Goal: Navigation & Orientation: Understand site structure

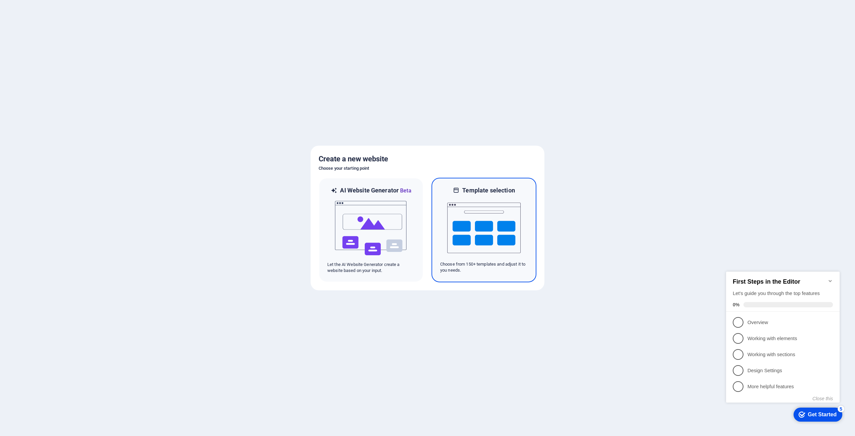
click at [476, 220] on img at bounding box center [483, 227] width 73 height 67
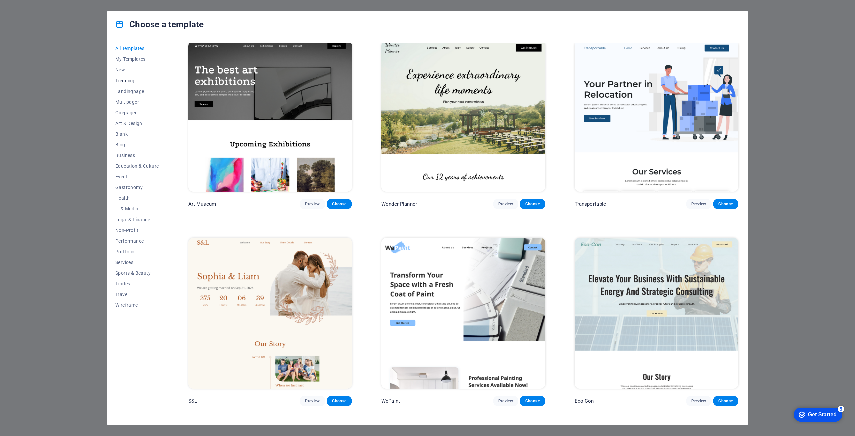
click at [126, 82] on span "Trending" at bounding box center [137, 80] width 44 height 5
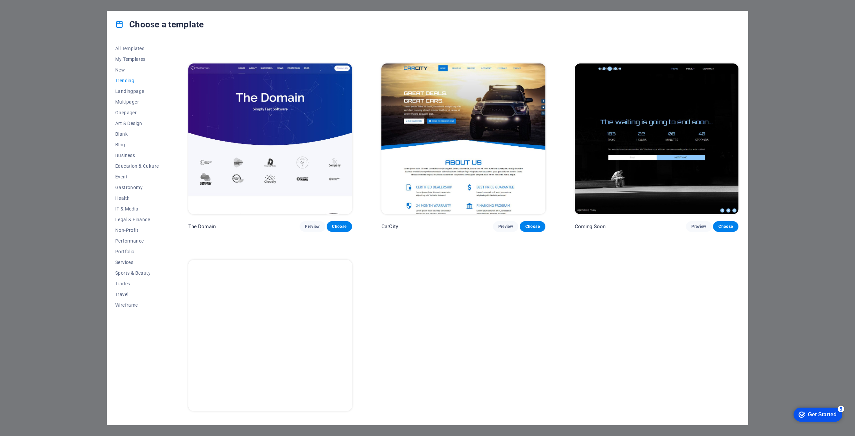
scroll to position [775, 0]
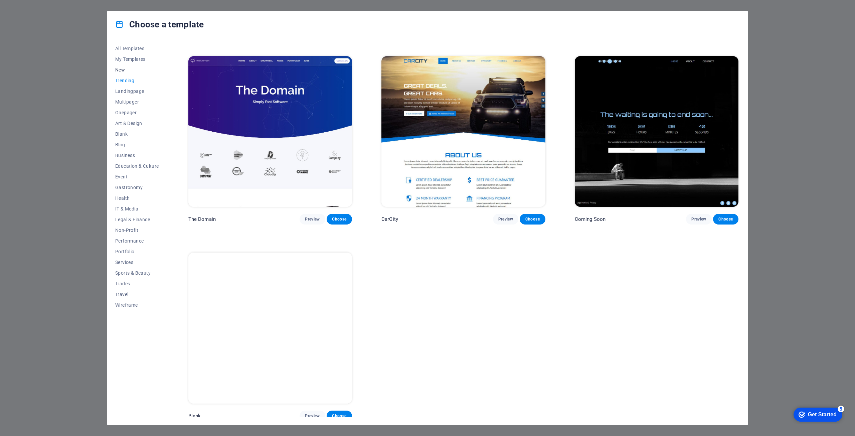
click at [124, 68] on span "New" at bounding box center [137, 69] width 44 height 5
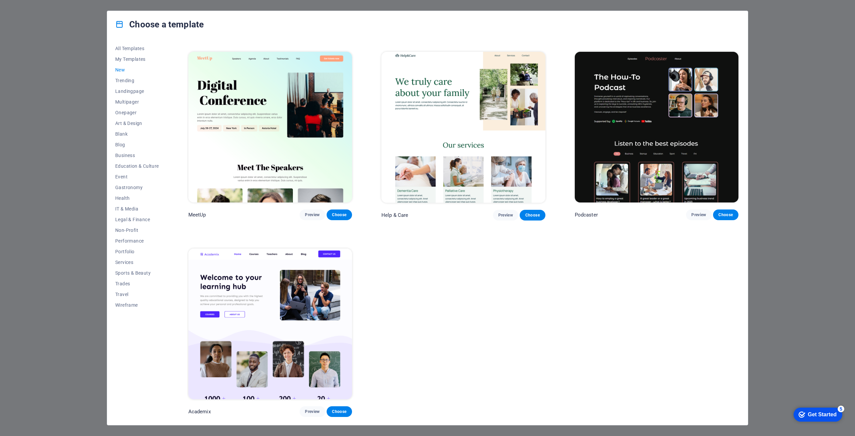
scroll to position [579, 0]
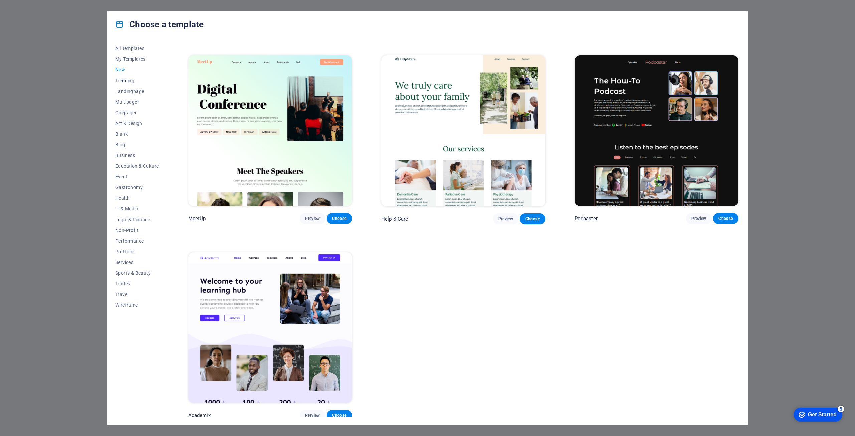
click at [130, 81] on span "Trending" at bounding box center [137, 80] width 44 height 5
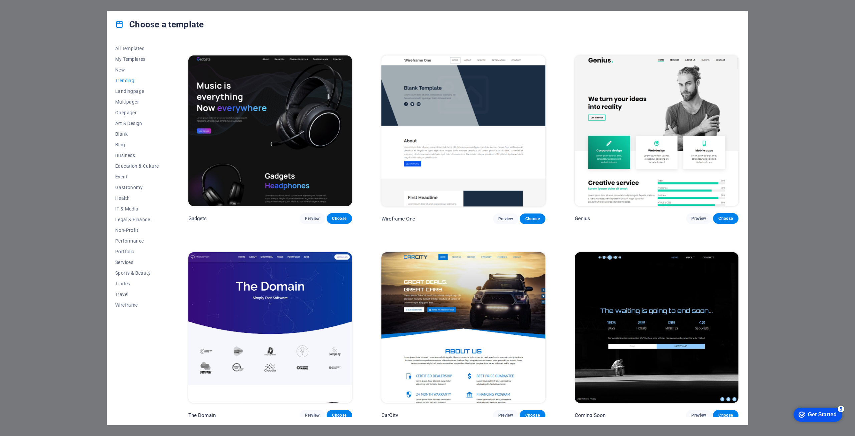
scroll to position [775, 0]
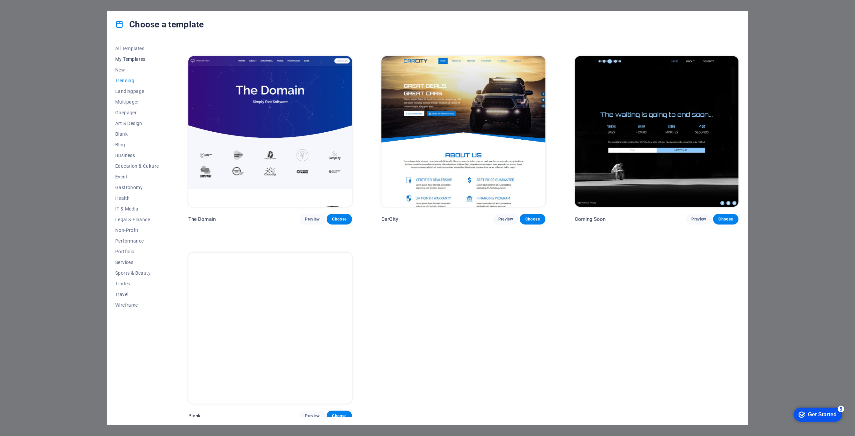
click at [134, 58] on span "My Templates" at bounding box center [137, 58] width 44 height 5
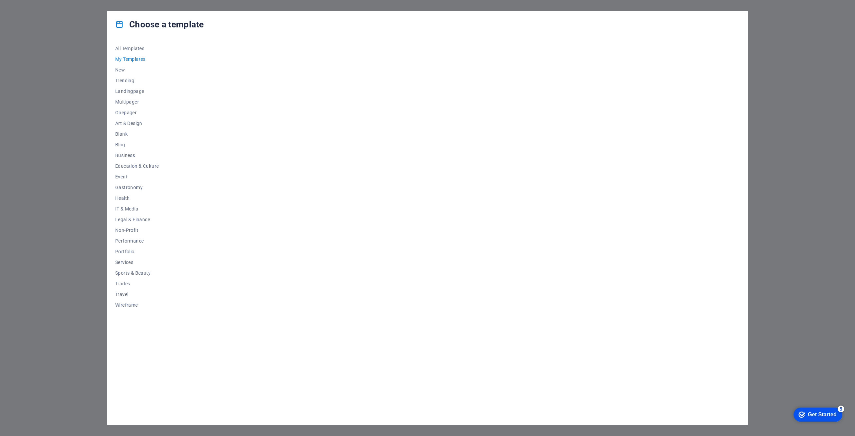
scroll to position [0, 0]
click at [125, 125] on span "Art & Design" at bounding box center [137, 123] width 44 height 5
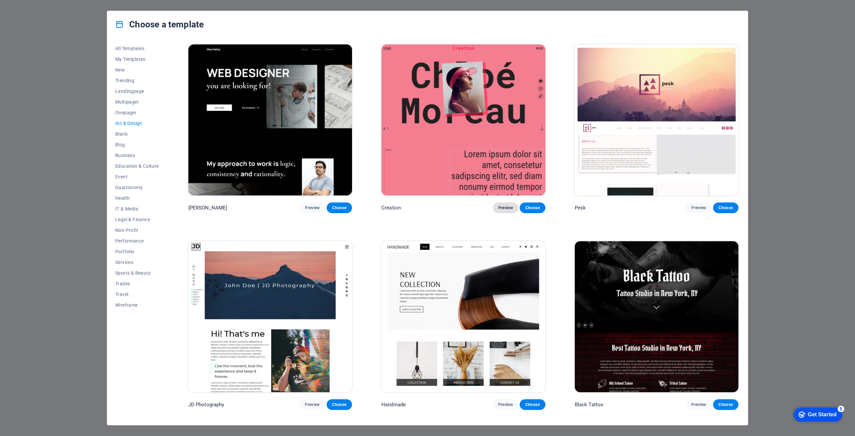
click at [498, 205] on span "Preview" at bounding box center [505, 207] width 15 height 5
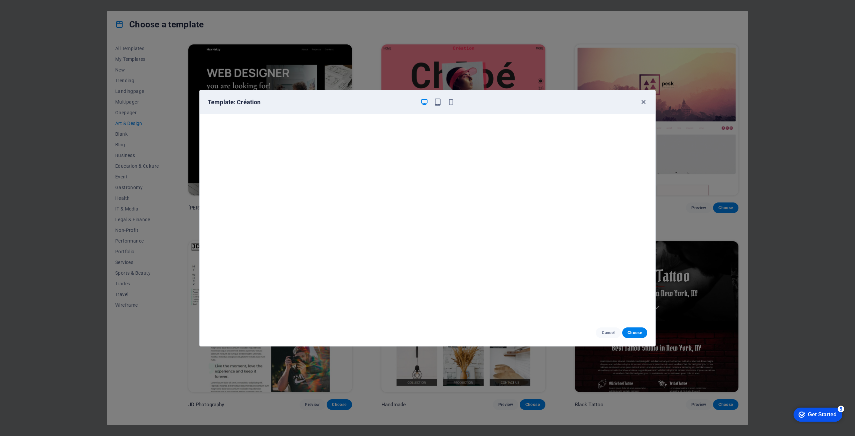
click at [642, 103] on icon "button" at bounding box center [644, 102] width 8 height 8
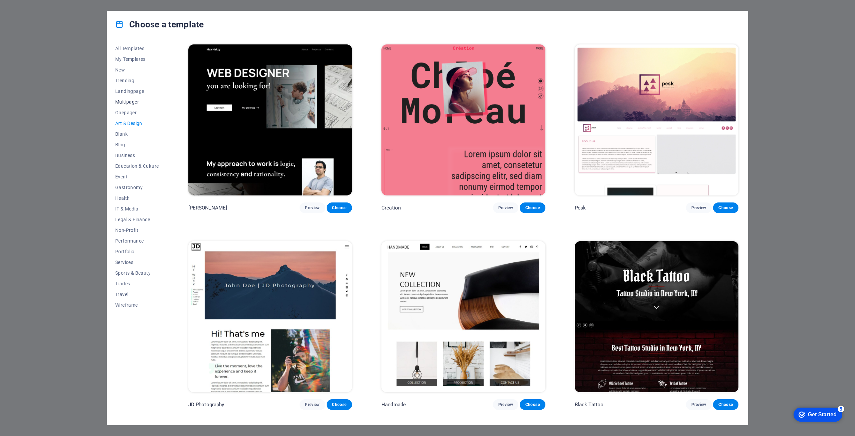
click at [131, 103] on span "Multipager" at bounding box center [137, 101] width 44 height 5
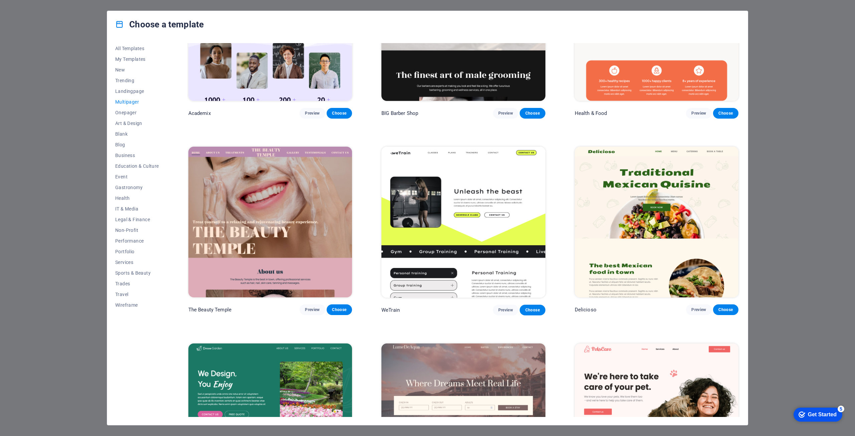
scroll to position [501, 0]
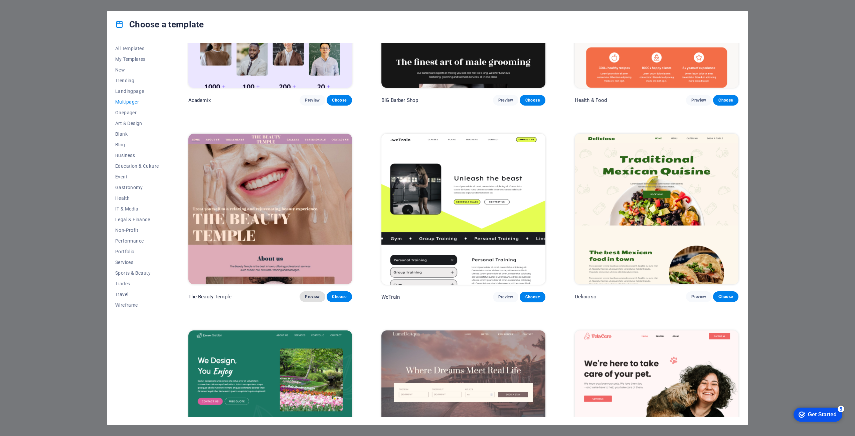
click at [309, 294] on span "Preview" at bounding box center [312, 296] width 15 height 5
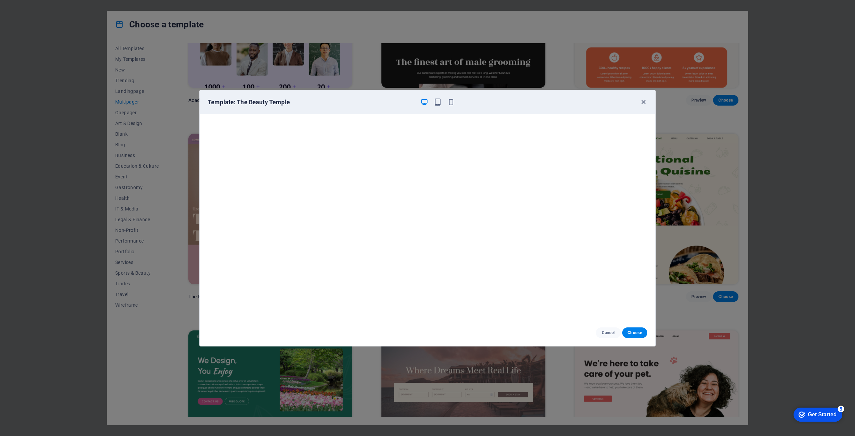
click at [645, 104] on icon "button" at bounding box center [644, 102] width 8 height 8
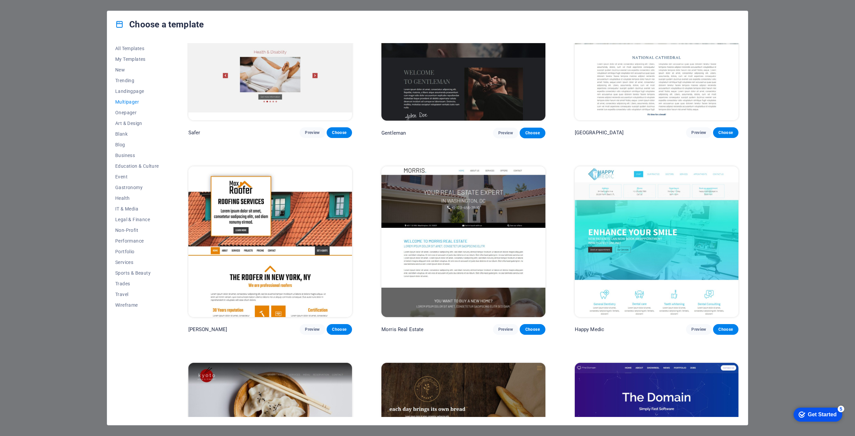
scroll to position [2271, 0]
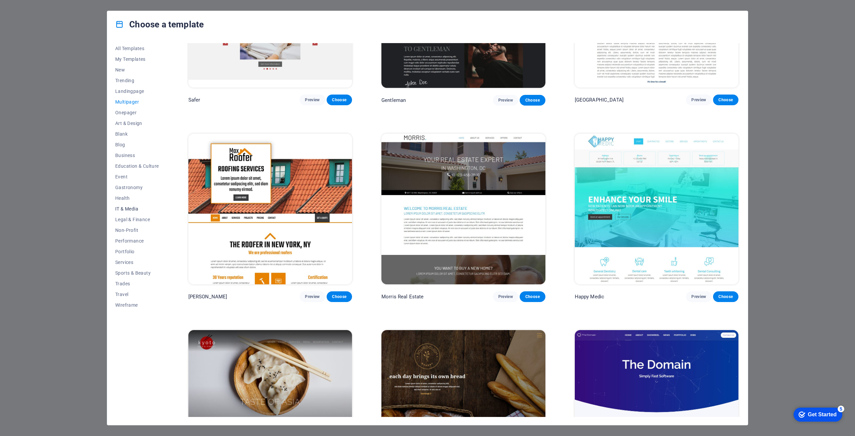
click at [128, 206] on span "IT & Media" at bounding box center [137, 208] width 44 height 5
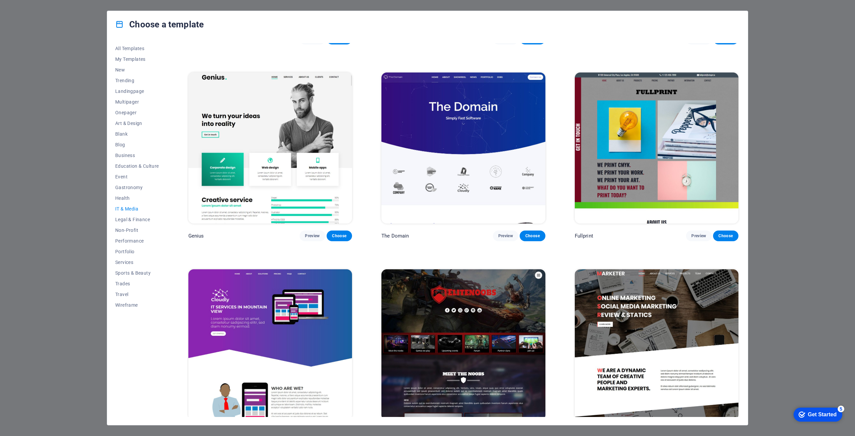
scroll to position [383, 0]
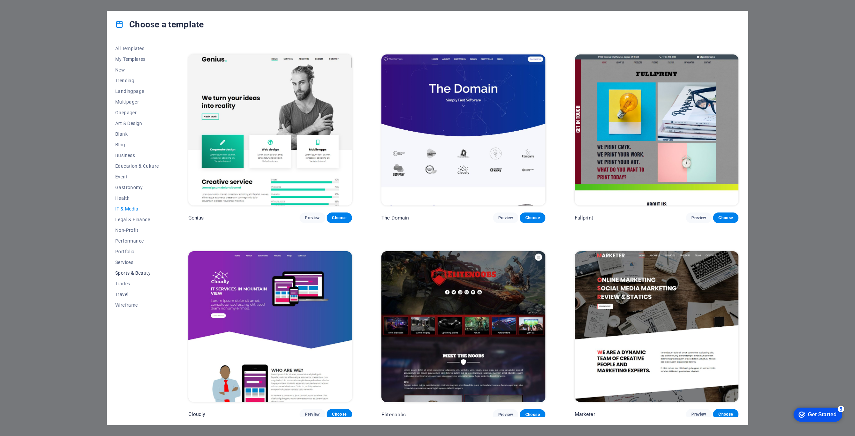
click at [139, 272] on span "Sports & Beauty" at bounding box center [137, 272] width 44 height 5
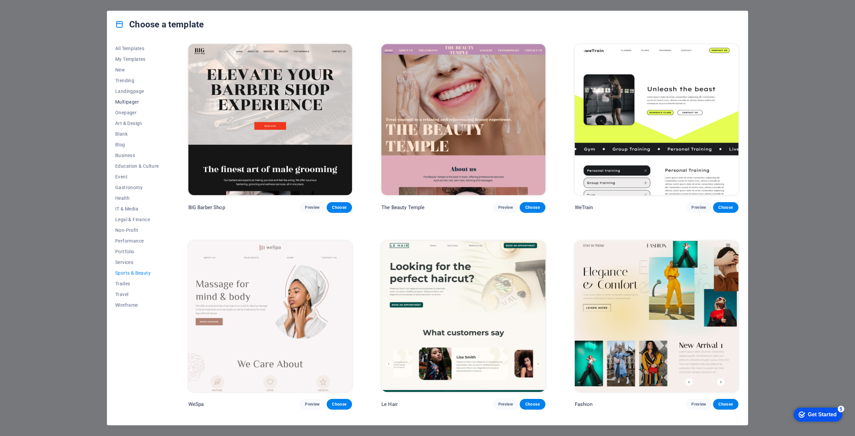
scroll to position [0, 0]
click at [129, 79] on span "Trending" at bounding box center [137, 80] width 44 height 5
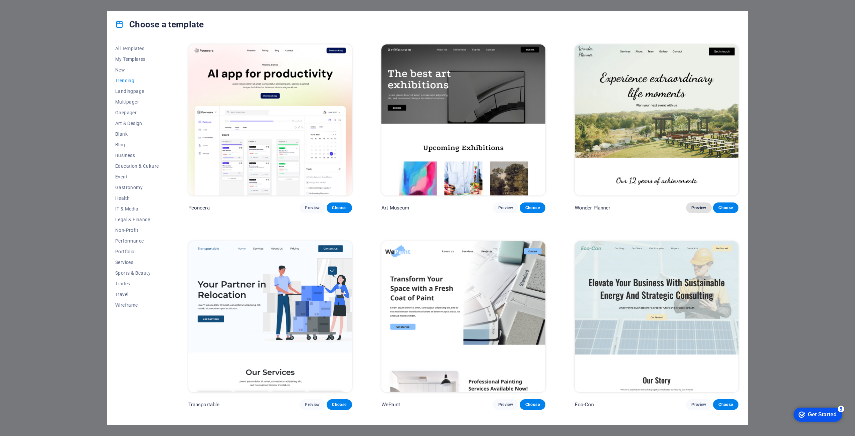
click at [696, 205] on span "Preview" at bounding box center [698, 207] width 15 height 5
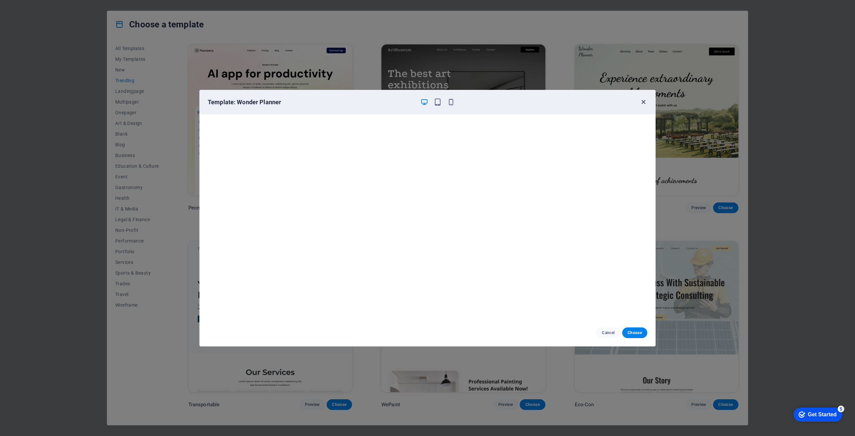
click at [645, 103] on icon "button" at bounding box center [644, 102] width 8 height 8
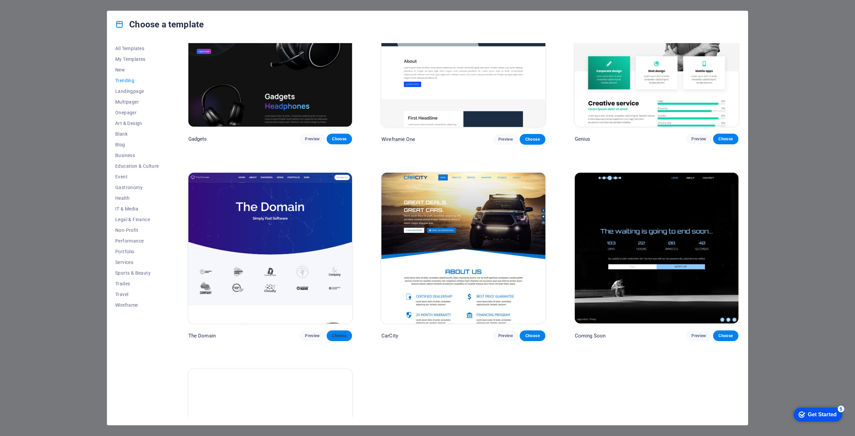
scroll to position [701, 0]
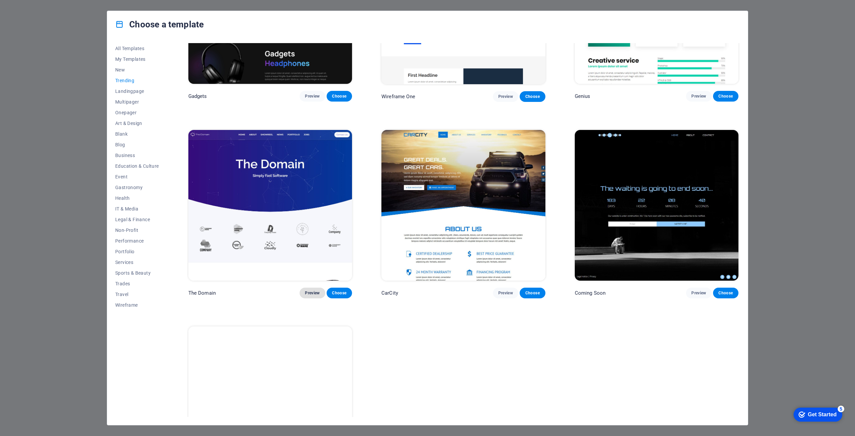
click at [310, 293] on button "Preview" at bounding box center [312, 293] width 25 height 11
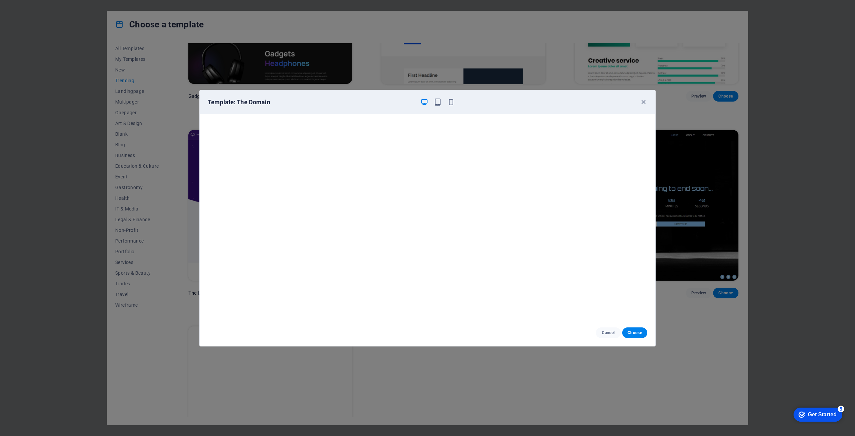
scroll to position [2, 0]
click at [643, 102] on icon "button" at bounding box center [644, 102] width 8 height 8
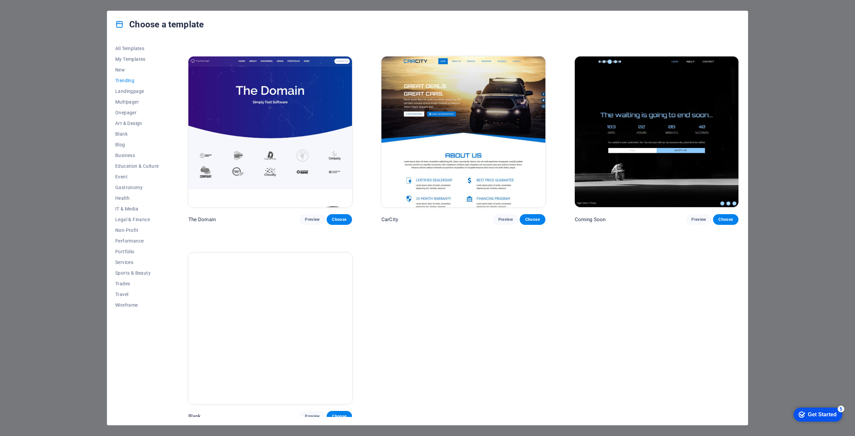
scroll to position [775, 0]
drag, startPoint x: 130, startPoint y: 93, endPoint x: 130, endPoint y: 97, distance: 3.7
click at [130, 97] on div "All Templates My Templates New Trending Landingpage Multipager Onepager Art & D…" at bounding box center [141, 230] width 52 height 374
click at [140, 90] on span "Landingpage" at bounding box center [137, 91] width 44 height 5
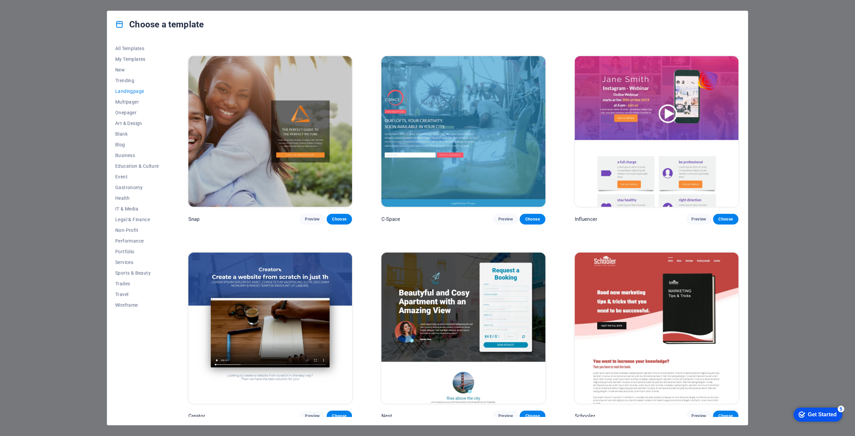
scroll to position [1363, 0]
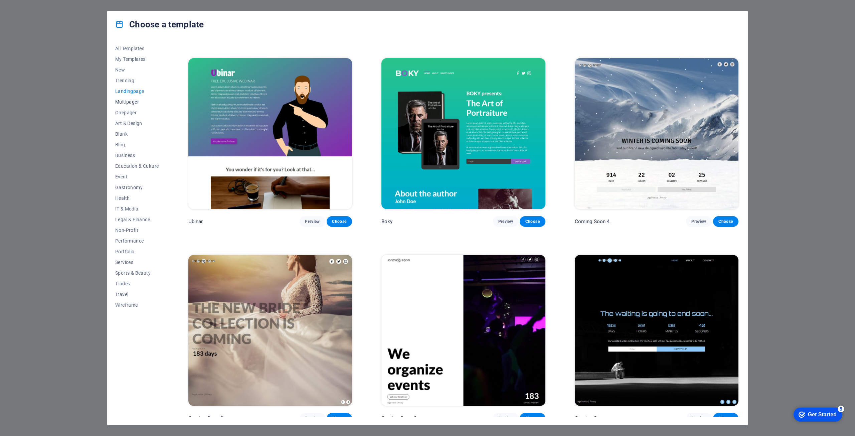
click at [137, 101] on span "Multipager" at bounding box center [137, 101] width 44 height 5
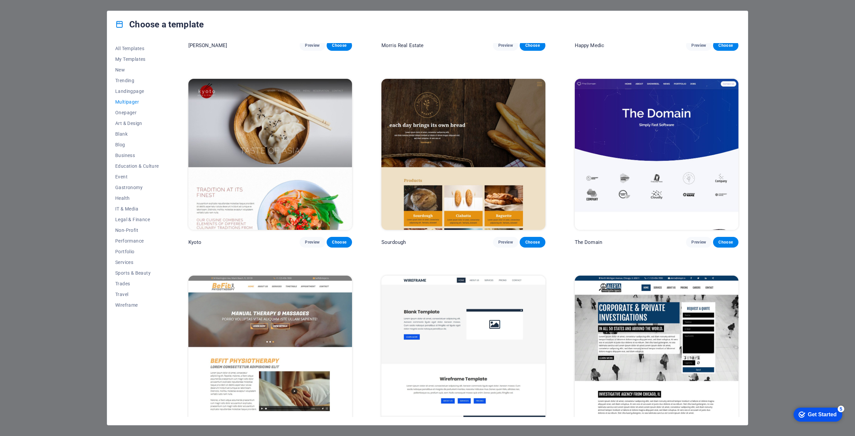
scroll to position [2532, 0]
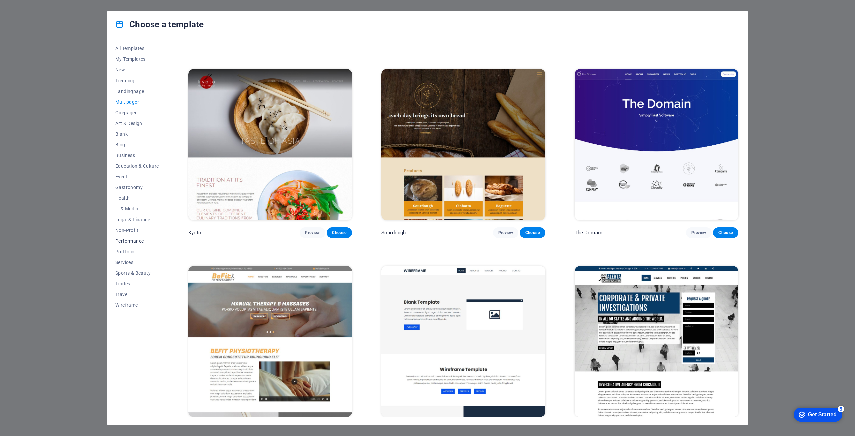
click at [141, 239] on span "Performance" at bounding box center [137, 240] width 44 height 5
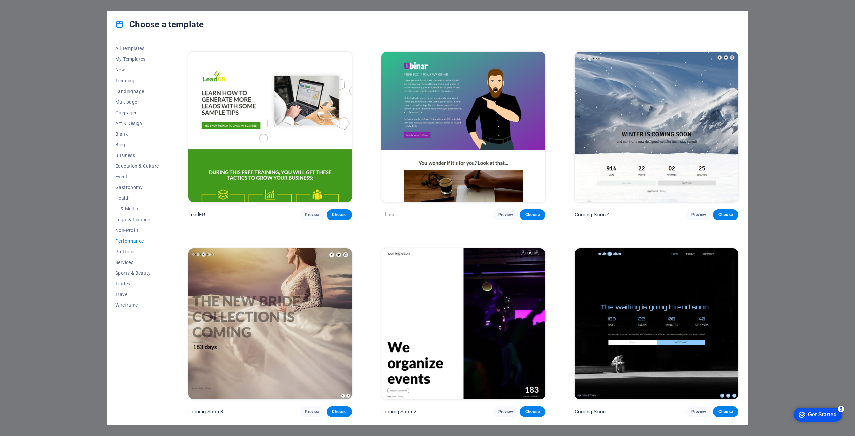
scroll to position [775, 0]
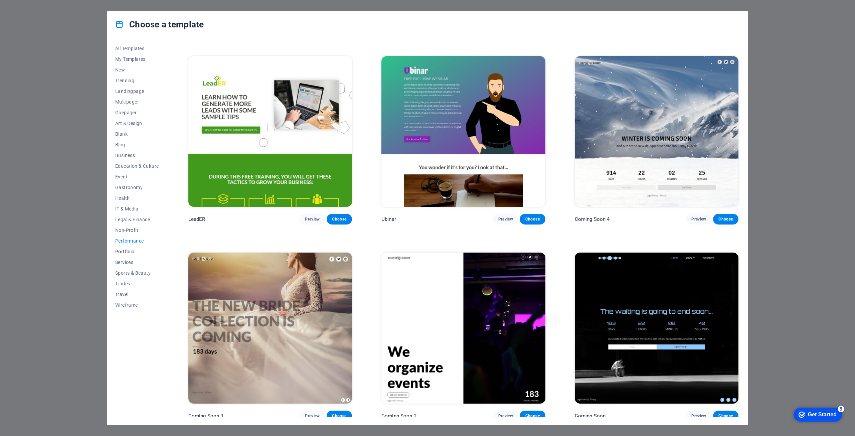
click at [129, 253] on span "Portfolio" at bounding box center [137, 251] width 44 height 5
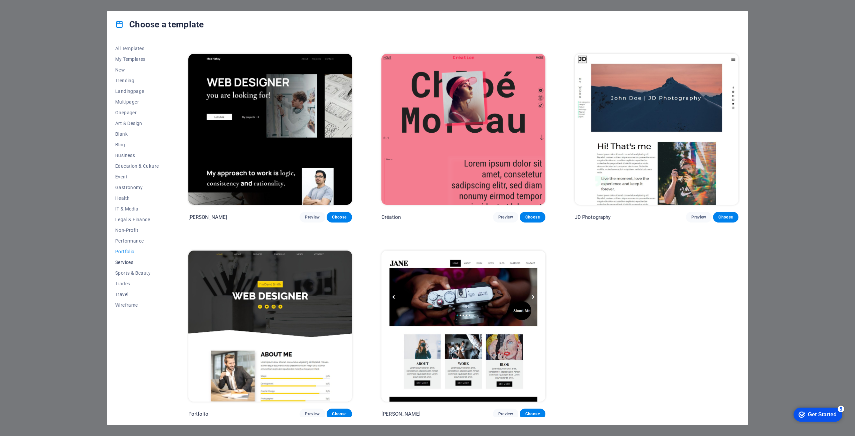
click at [131, 258] on button "Services" at bounding box center [137, 262] width 44 height 11
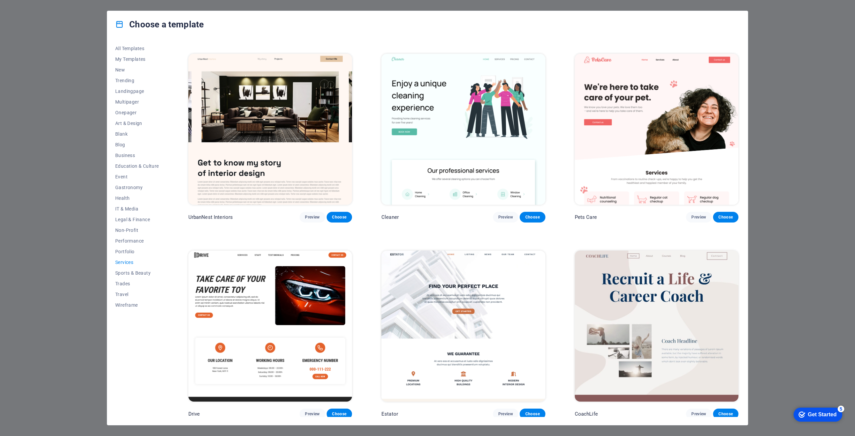
scroll to position [971, 0]
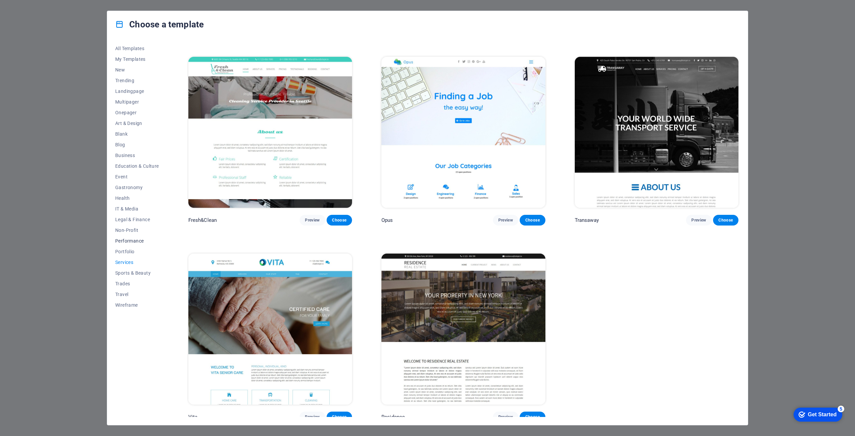
click at [130, 243] on span "Performance" at bounding box center [137, 240] width 44 height 5
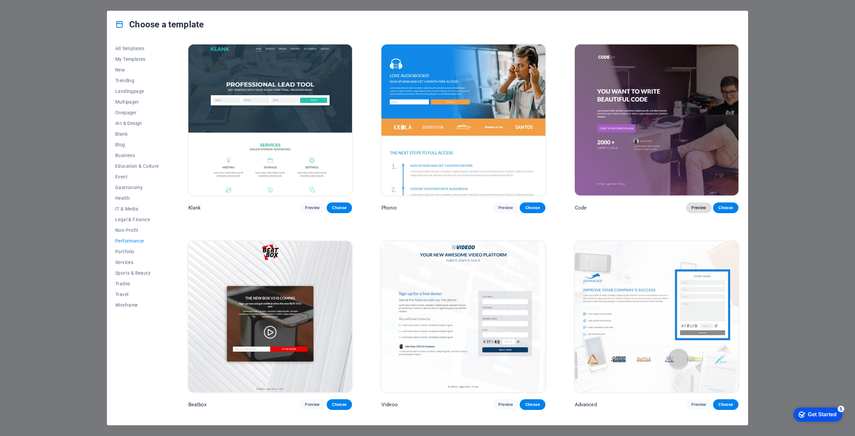
click at [696, 206] on span "Preview" at bounding box center [698, 207] width 15 height 5
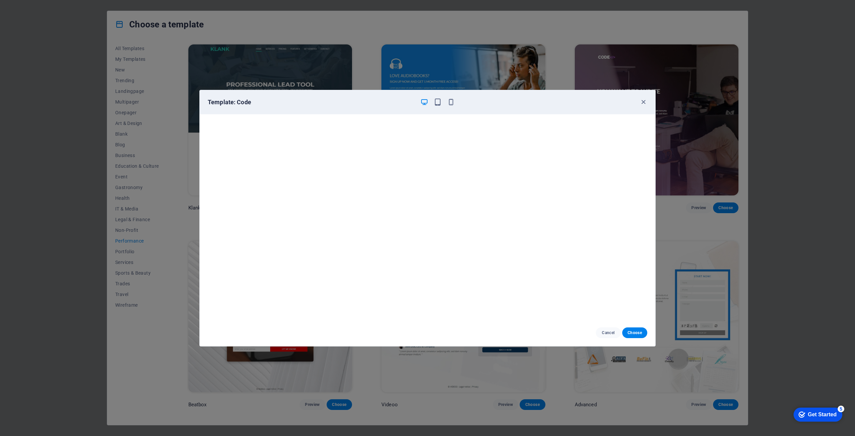
scroll to position [2, 0]
click at [646, 99] on icon "button" at bounding box center [644, 102] width 8 height 8
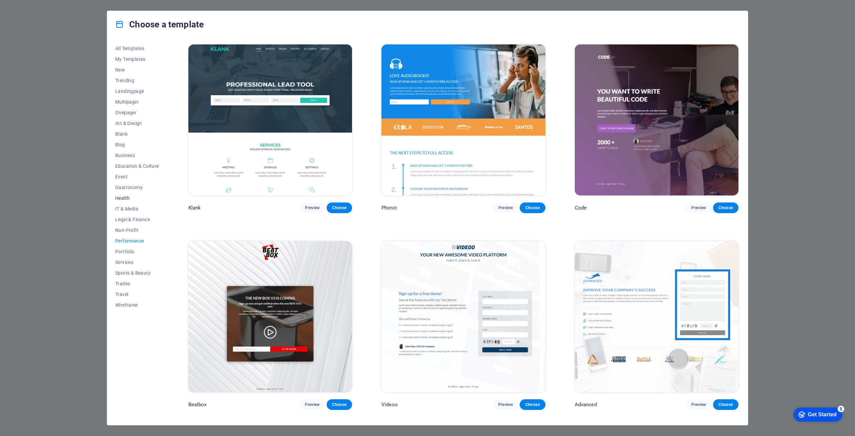
click at [125, 200] on span "Health" at bounding box center [137, 197] width 44 height 5
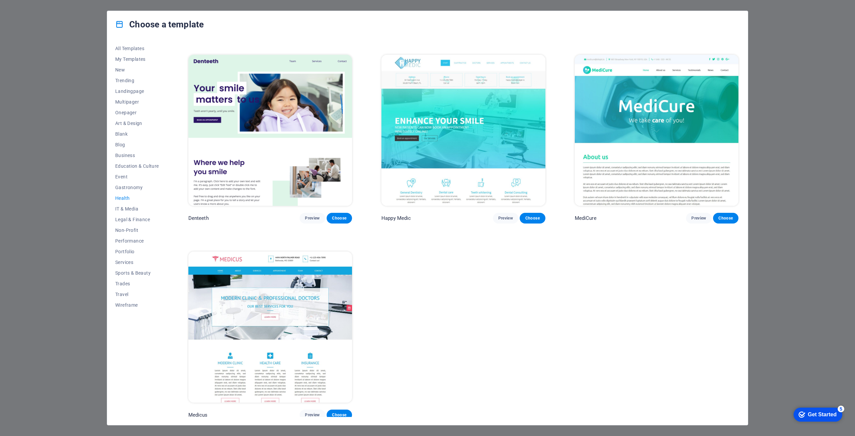
scroll to position [187, 0]
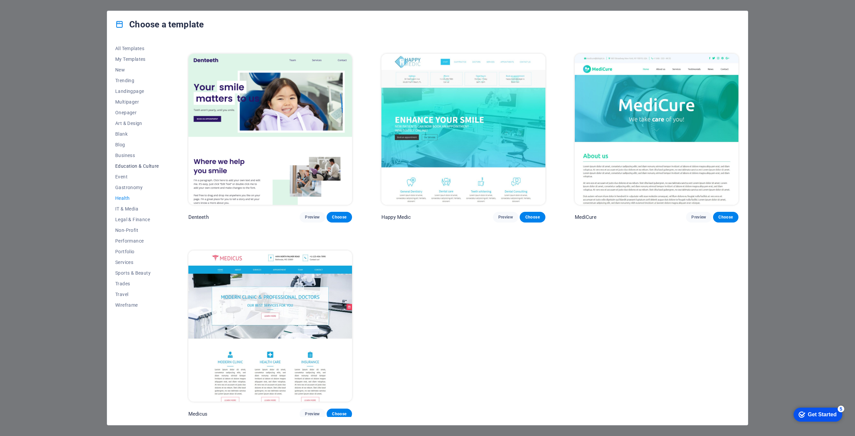
click at [135, 164] on span "Education & Culture" at bounding box center [137, 165] width 44 height 5
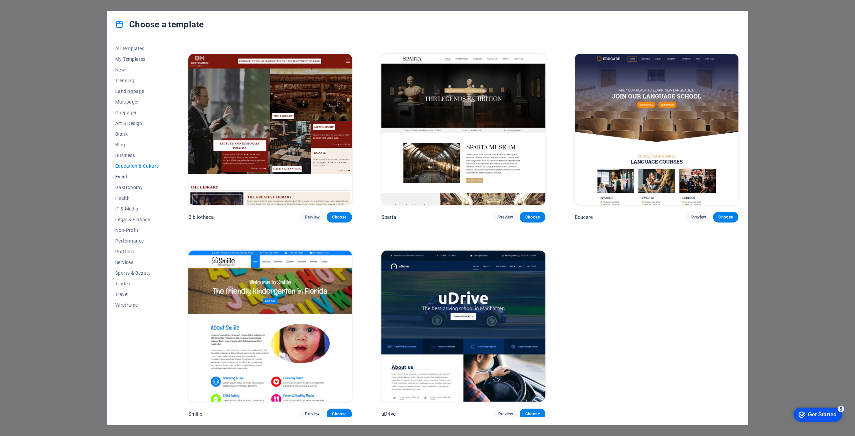
click at [117, 175] on span "Event" at bounding box center [137, 176] width 44 height 5
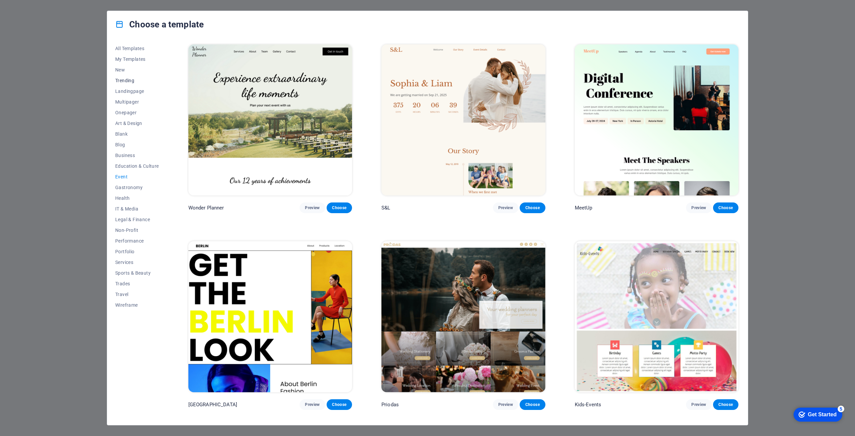
click at [123, 78] on span "Trending" at bounding box center [137, 80] width 44 height 5
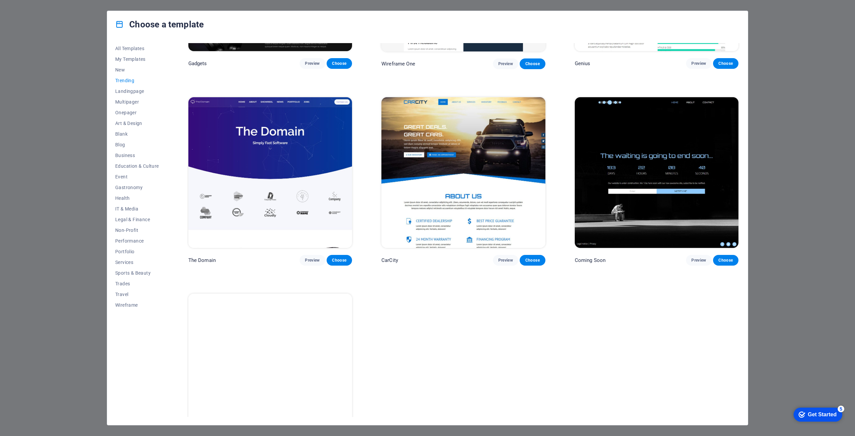
scroll to position [775, 0]
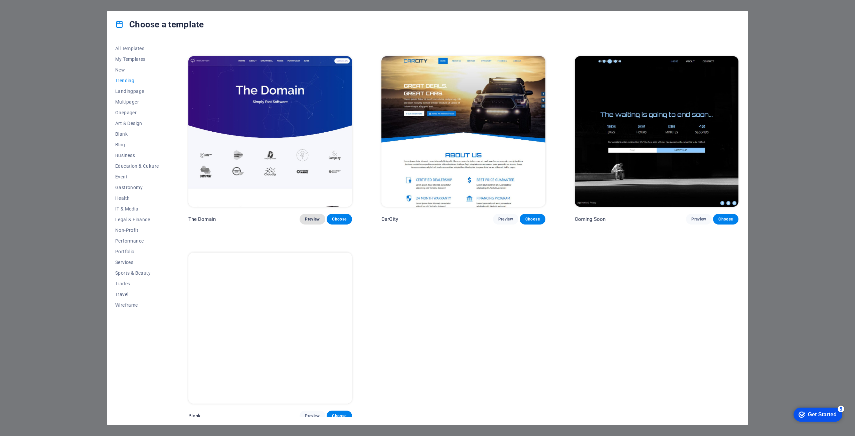
click at [308, 216] on span "Preview" at bounding box center [312, 218] width 15 height 5
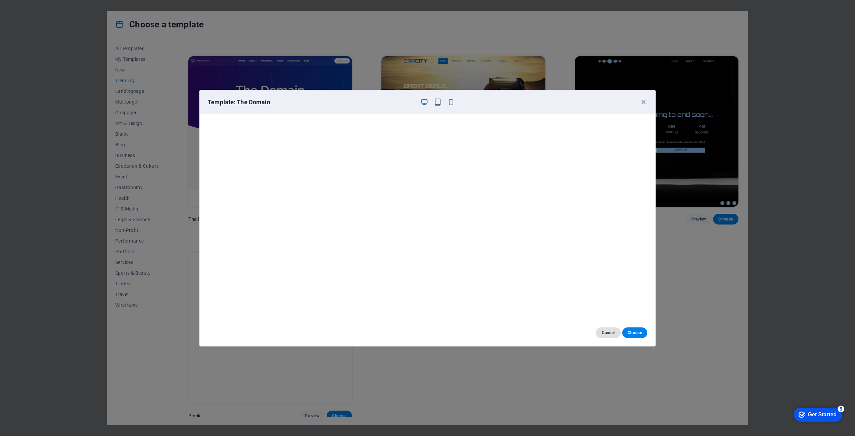
click at [607, 333] on span "Cancel" at bounding box center [608, 332] width 14 height 5
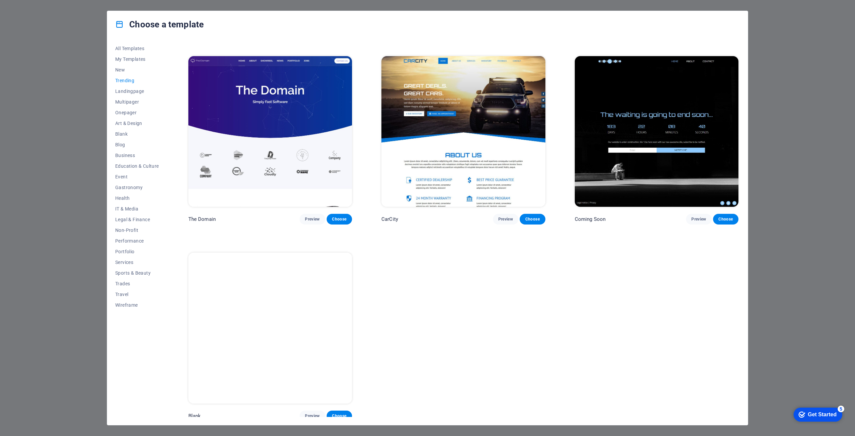
click at [831, 144] on div "Choose a template All Templates My Templates New Trending Landingpage Multipage…" at bounding box center [427, 218] width 855 height 436
click at [795, 197] on div "Choose a template All Templates My Templates New Trending Landingpage Multipage…" at bounding box center [427, 218] width 855 height 436
drag, startPoint x: 796, startPoint y: 222, endPoint x: 791, endPoint y: 248, distance: 26.4
click at [796, 225] on div "Choose a template All Templates My Templates New Trending Landingpage Multipage…" at bounding box center [427, 218] width 855 height 436
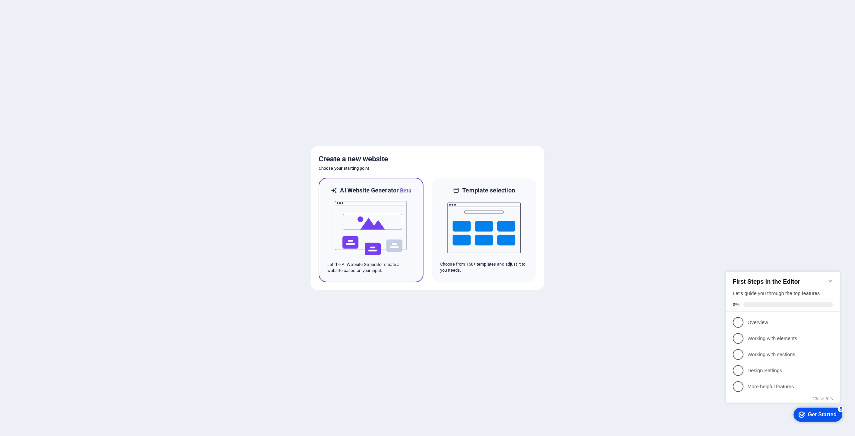
click at [371, 204] on img at bounding box center [370, 228] width 73 height 67
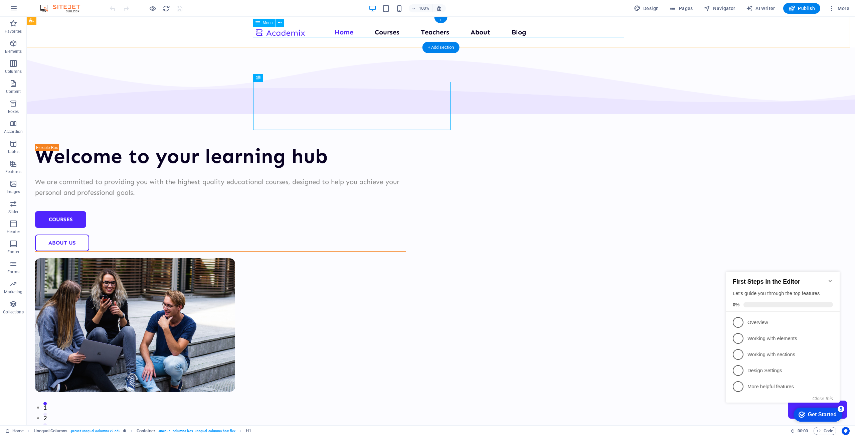
click at [442, 34] on nav "Home Courses Teachers About Blog Contact Us" at bounding box center [440, 32] width 371 height 11
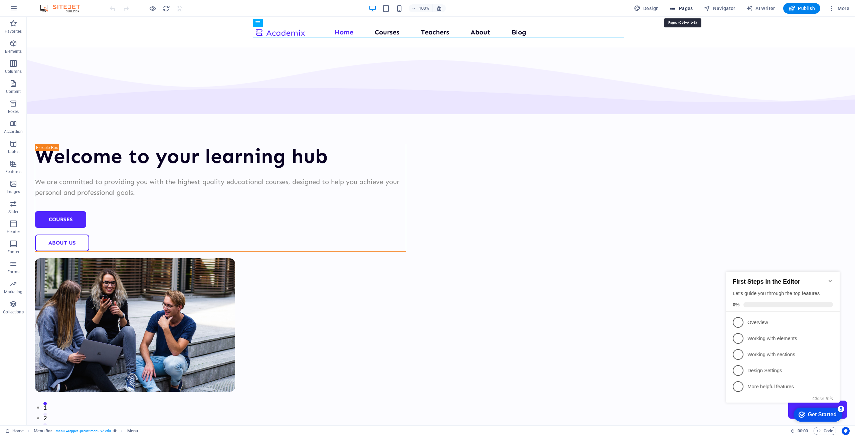
click at [679, 7] on span "Pages" at bounding box center [680, 8] width 23 height 7
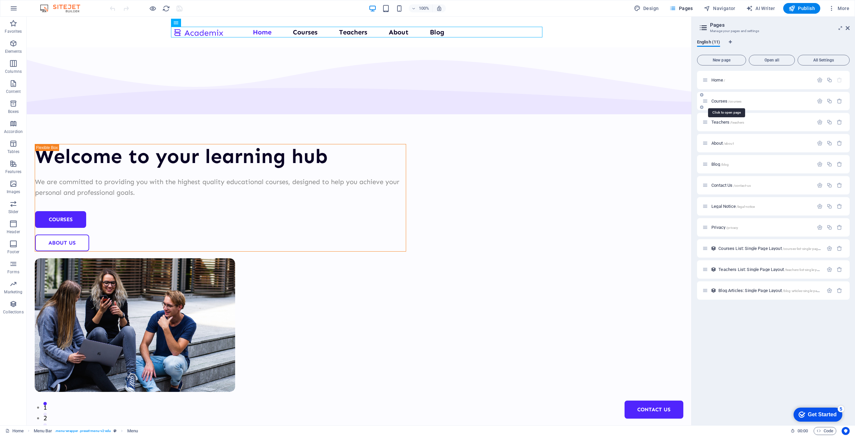
click at [729, 102] on span "/courses" at bounding box center [734, 102] width 13 height 4
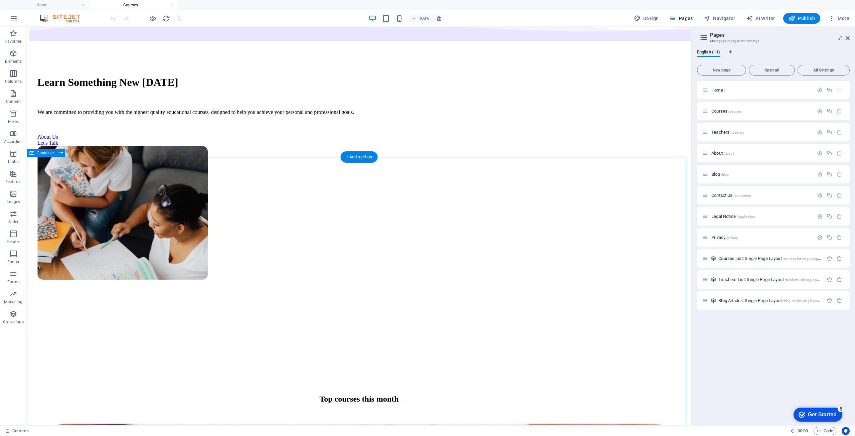
scroll to position [100, 0]
click at [722, 134] on span "Teachers /teachers" at bounding box center [727, 132] width 33 height 5
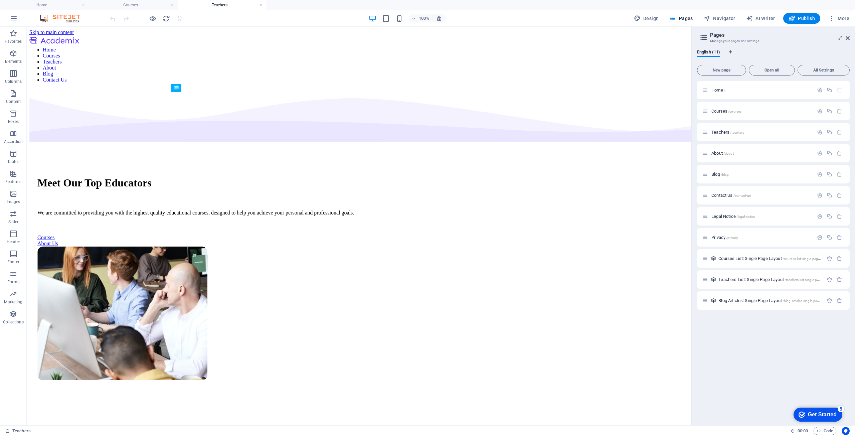
scroll to position [0, 0]
click at [720, 176] on span "Blog /blog" at bounding box center [719, 174] width 17 height 5
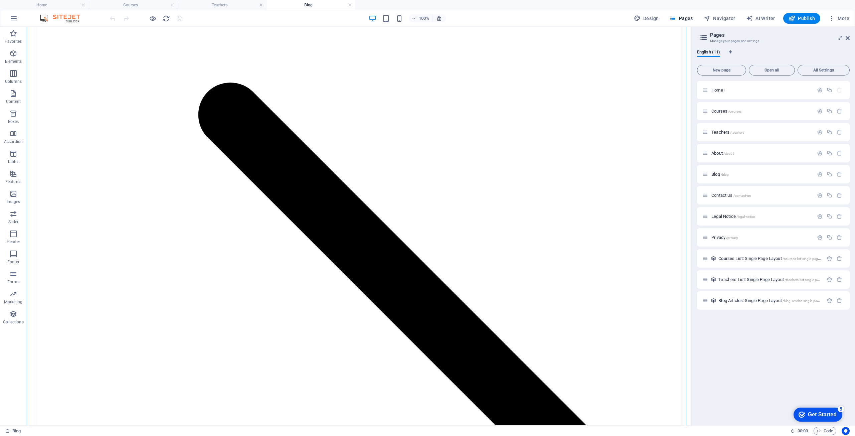
scroll to position [601, 0]
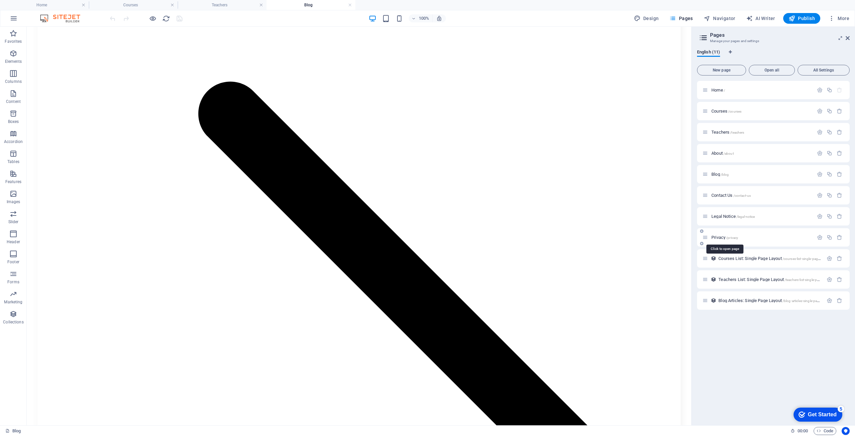
click at [723, 238] on span "Privacy /privacy" at bounding box center [724, 237] width 27 height 5
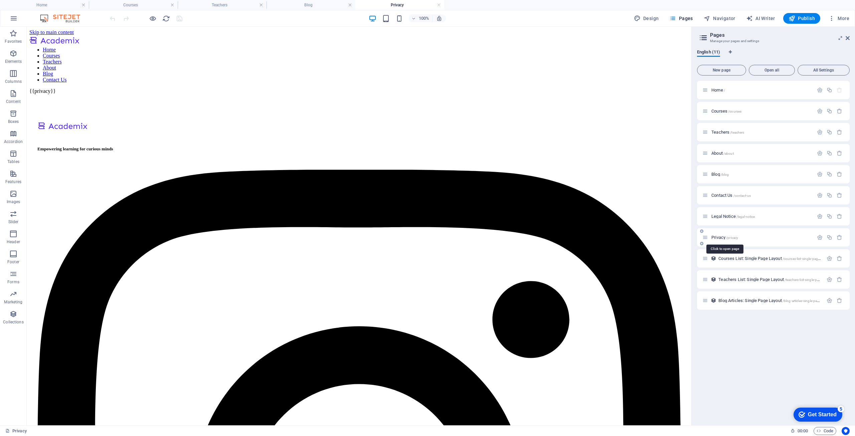
scroll to position [0, 0]
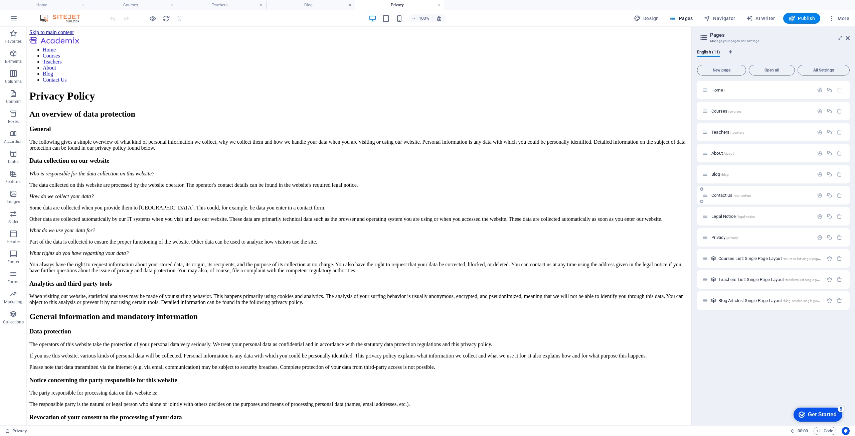
click at [721, 194] on span "Contact Us /contact-us" at bounding box center [730, 195] width 39 height 5
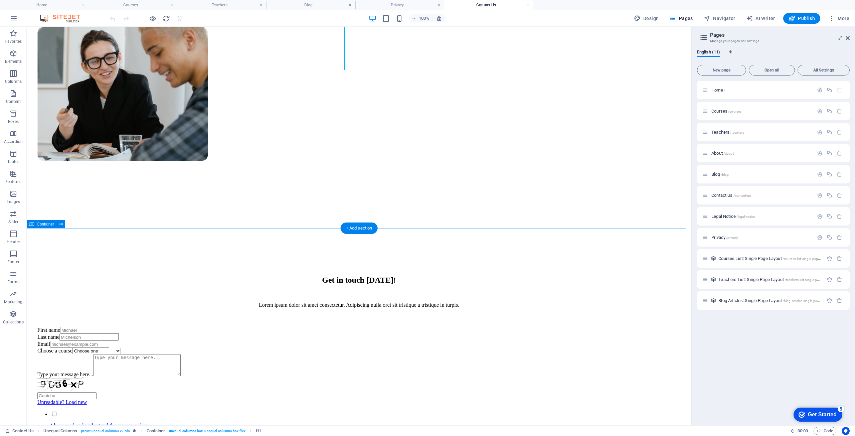
scroll to position [234, 0]
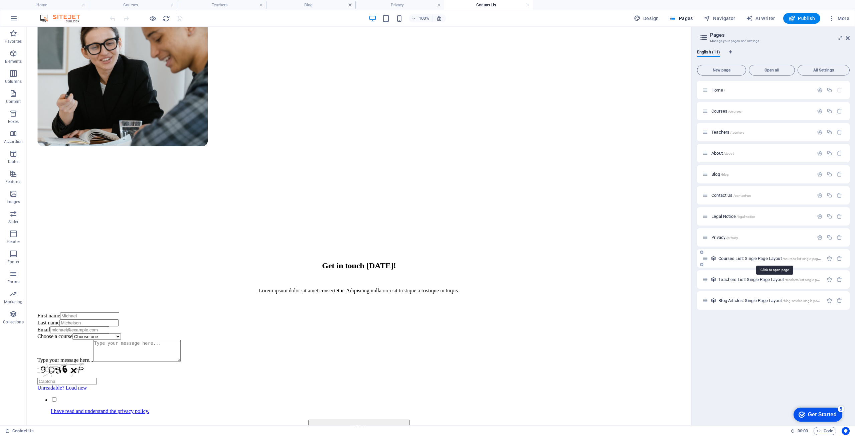
click at [741, 258] on span "Courses List: Single Page Layout /courses-list-single-page-layout" at bounding box center [774, 258] width 112 height 5
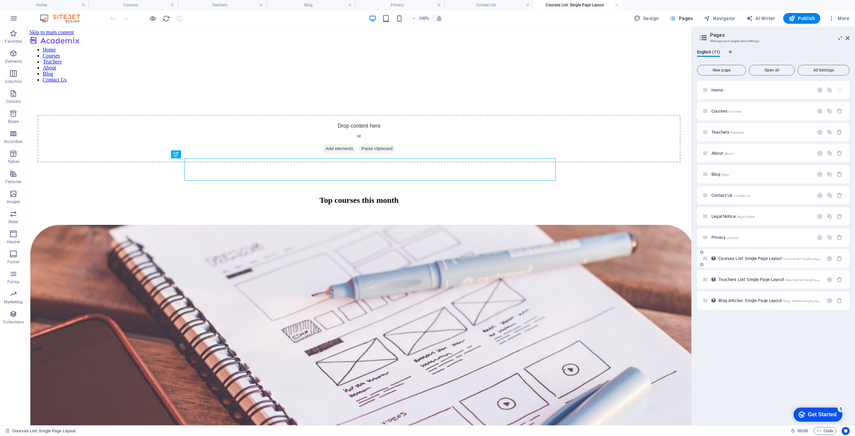
scroll to position [0, 0]
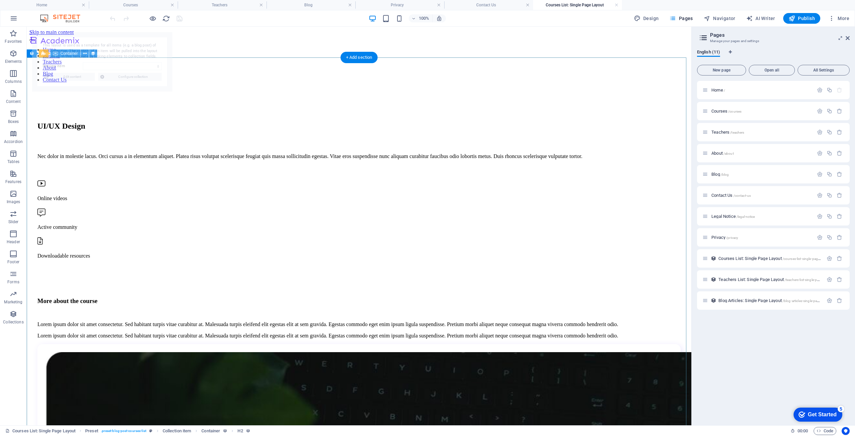
select select "68b64f7c6cf4b1c4a50622fa"
click at [725, 280] on span "Teachers List: Single Page Layout /teachers-list-single-page-layout" at bounding box center [775, 279] width 114 height 5
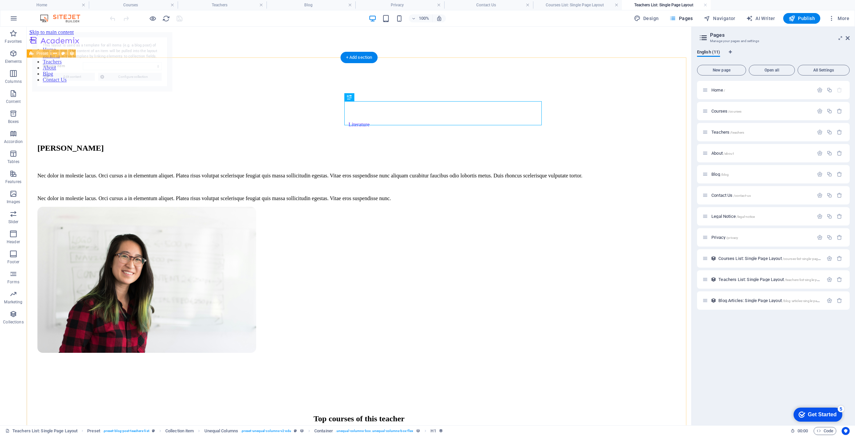
select select "68b64f7c6cf4b1c4a5062308"
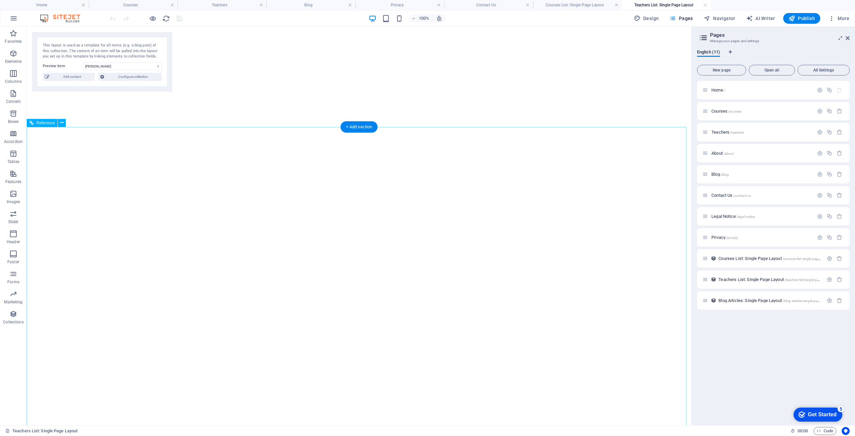
scroll to position [568, 0]
click at [739, 300] on span "Blog Articles: Single Page Layout /blog-articles-single-page-layout" at bounding box center [774, 300] width 113 height 5
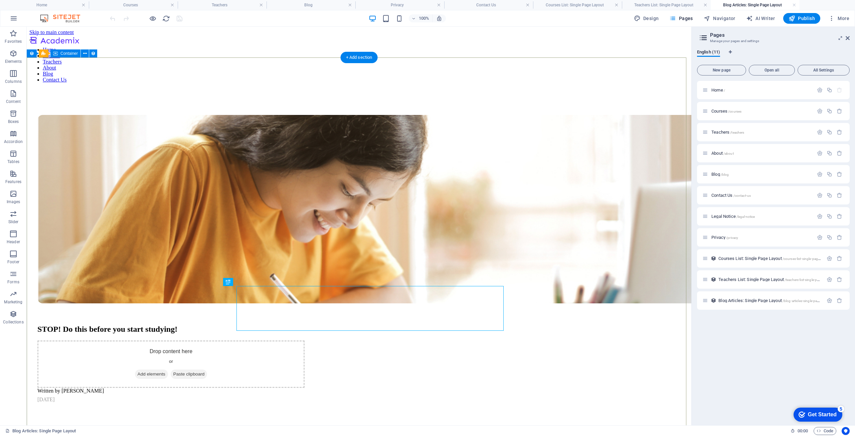
scroll to position [0, 0]
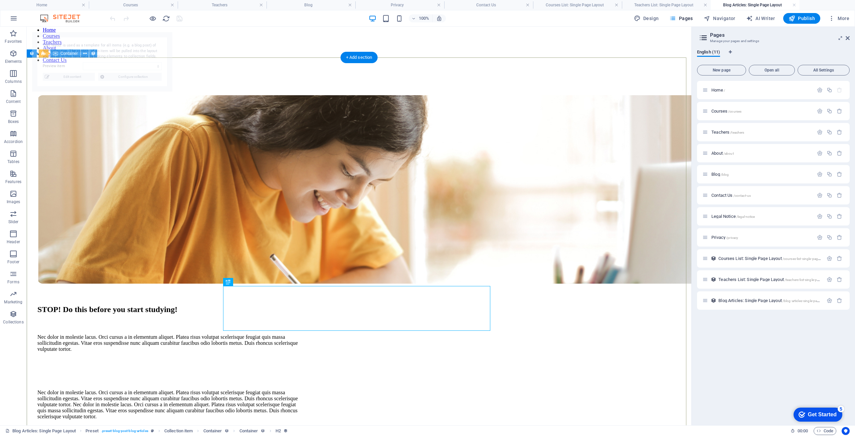
select select "68b64f7c6cf4b1c4a50622e7"
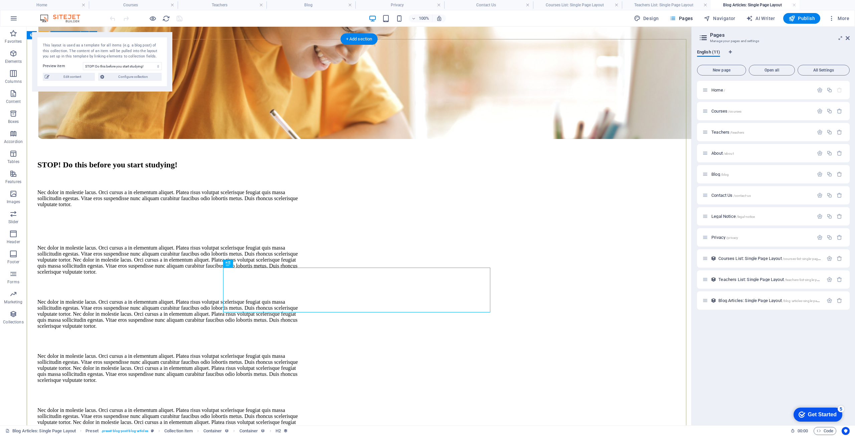
scroll to position [167, 0]
